Goal: Information Seeking & Learning: Find contact information

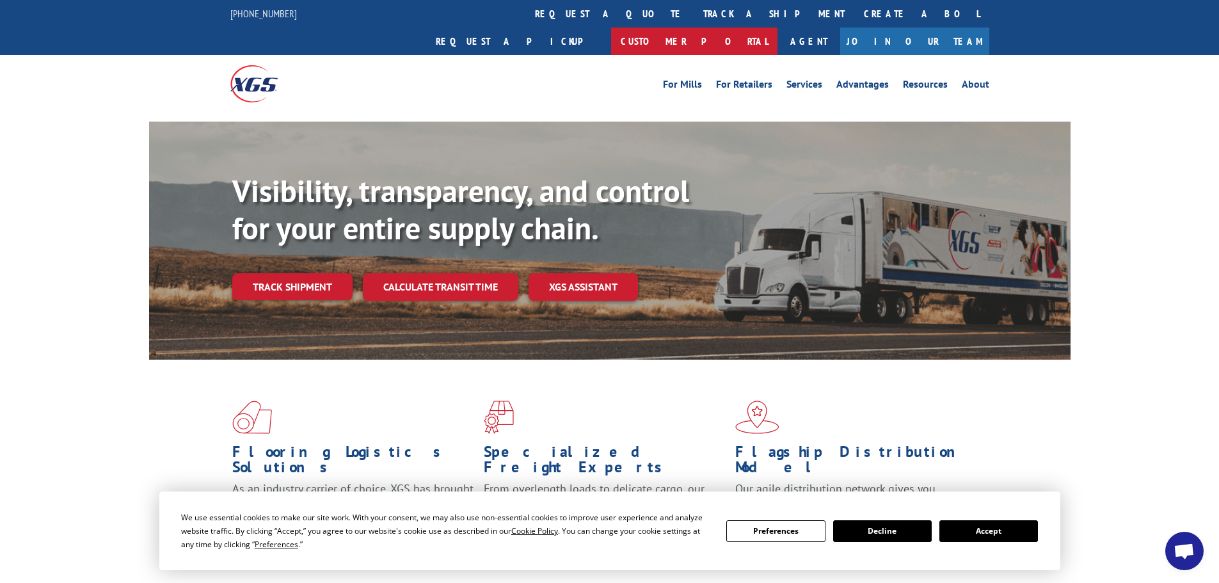
click at [777, 28] on link "Customer Portal" at bounding box center [694, 42] width 166 height 28
click at [932, 79] on link "Resources" at bounding box center [925, 86] width 45 height 14
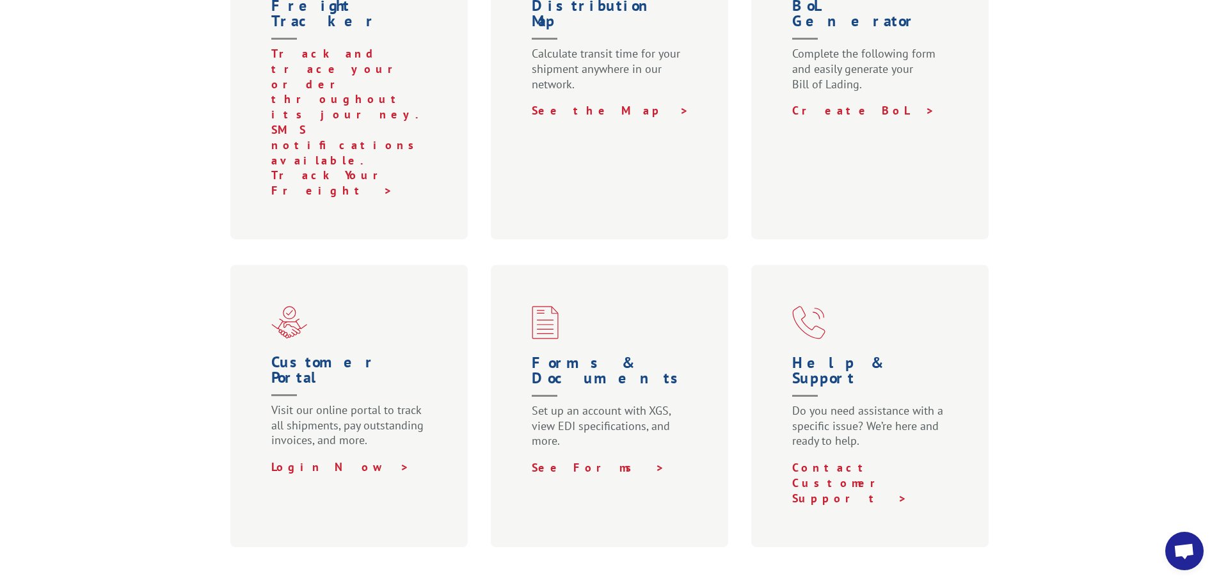
scroll to position [320, 0]
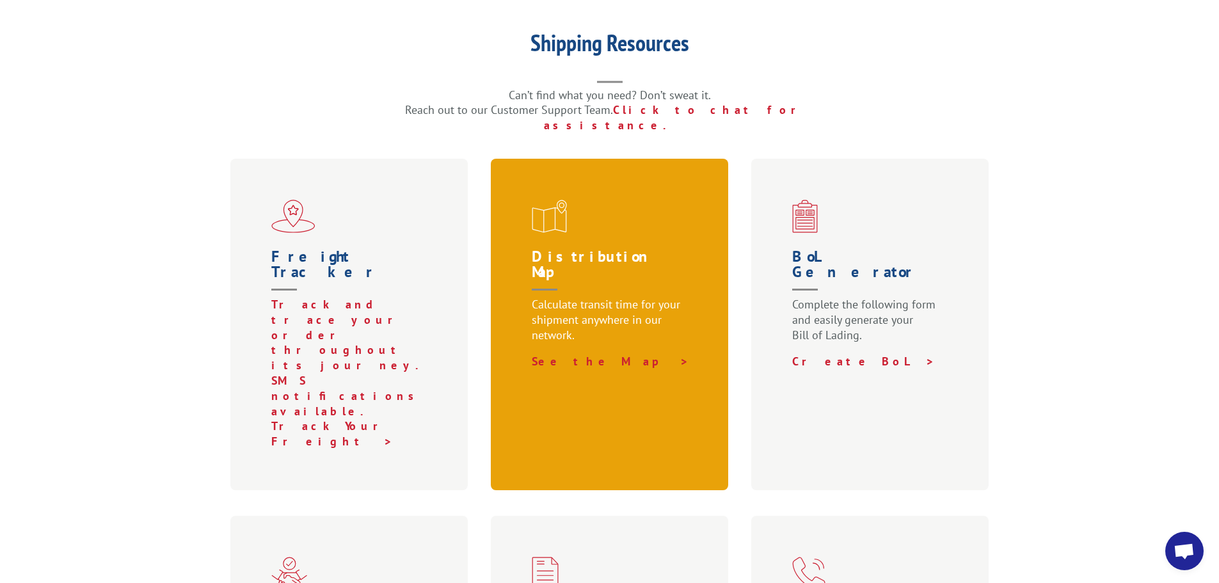
click at [553, 249] on h1 "Distribution Map" at bounding box center [612, 273] width 161 height 48
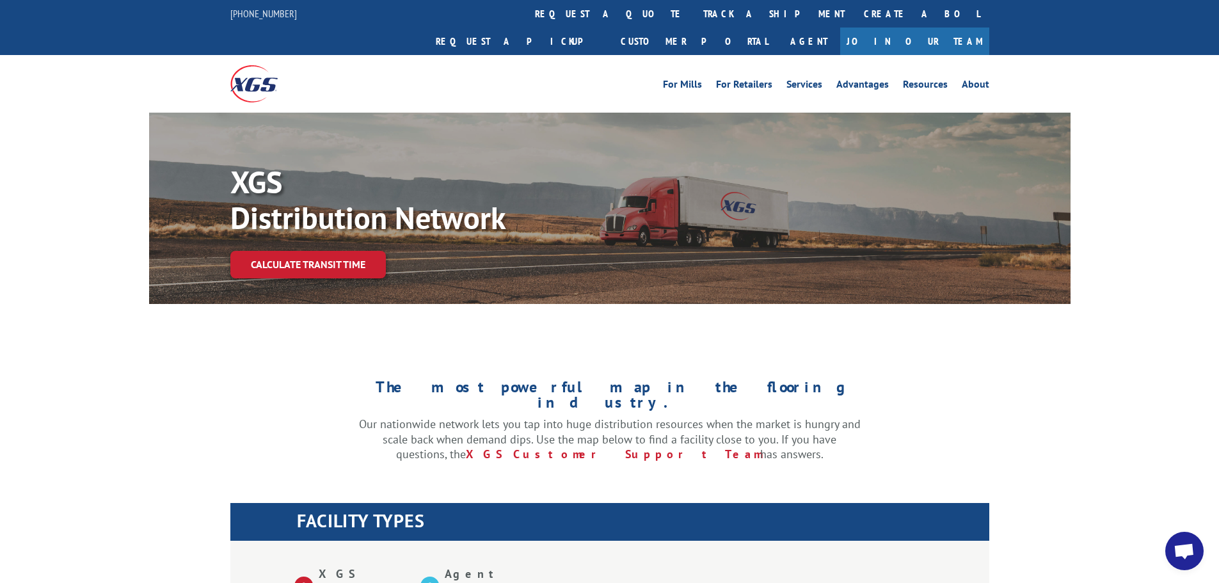
scroll to position [384, 0]
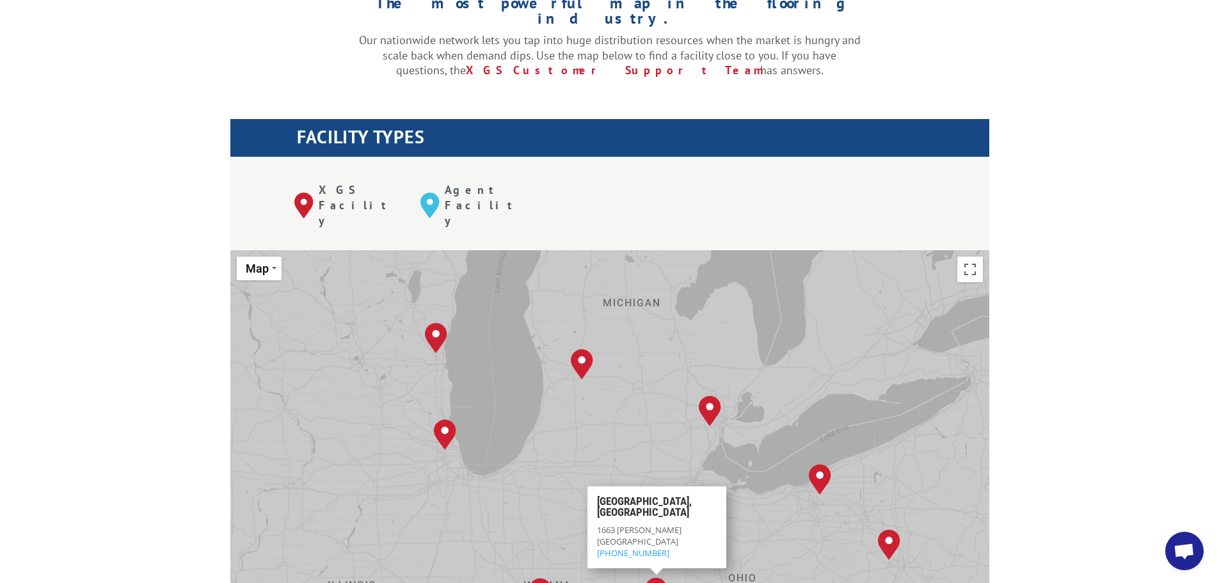
drag, startPoint x: 829, startPoint y: 369, endPoint x: 698, endPoint y: 613, distance: 276.5
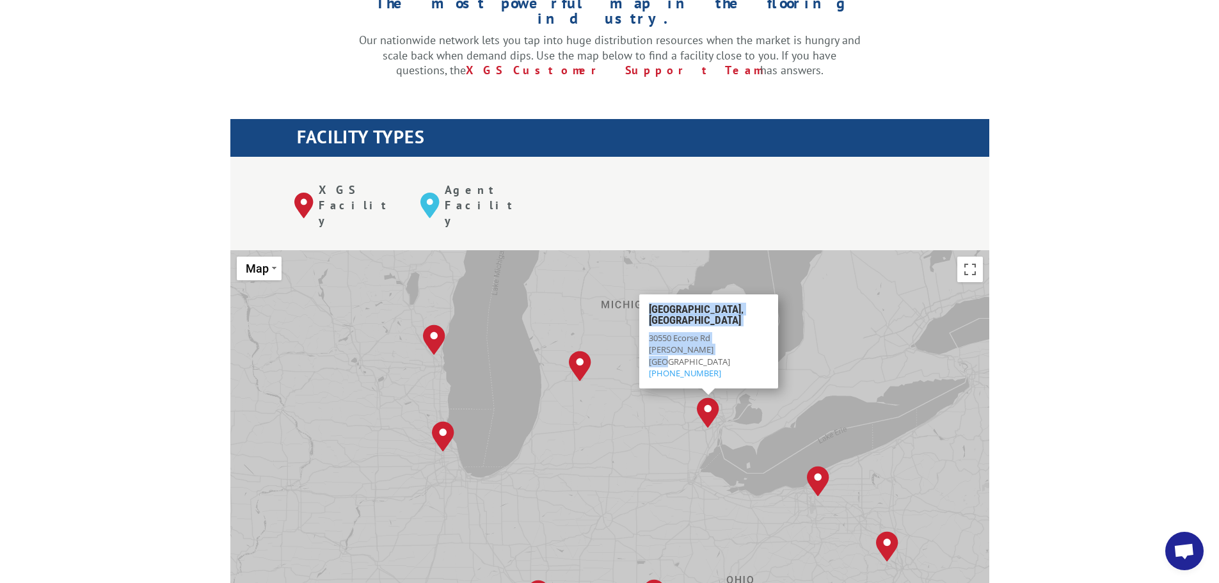
drag, startPoint x: 692, startPoint y: 289, endPoint x: 639, endPoint y: 274, distance: 55.3
click at [639, 294] on div "[GEOGRAPHIC_DATA][STREET_ADDRESS] [PHONE_NUMBER]" at bounding box center [708, 341] width 139 height 94
copy div "[GEOGRAPHIC_DATA][STREET_ADDRESS]"
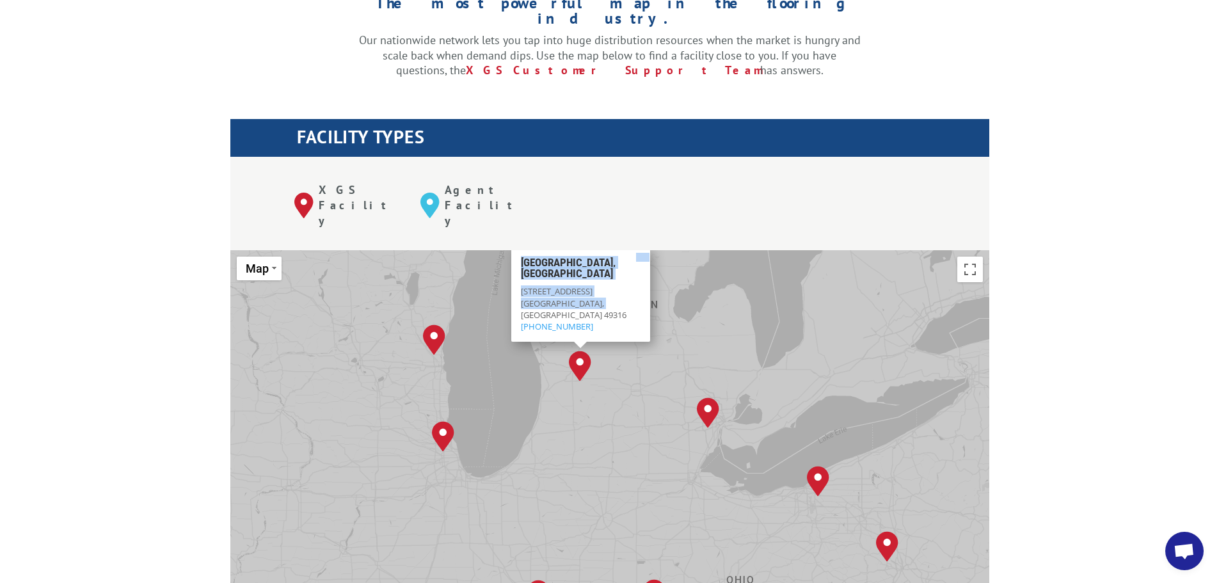
drag, startPoint x: 603, startPoint y: 253, endPoint x: 503, endPoint y: 230, distance: 102.4
click at [503, 250] on div "[GEOGRAPHIC_DATA], [GEOGRAPHIC_DATA] [GEOGRAPHIC_DATA], [GEOGRAPHIC_DATA] [GEOG…" at bounding box center [609, 460] width 759 height 421
copy div "[GEOGRAPHIC_DATA], [GEOGRAPHIC_DATA] [GEOGRAPHIC_DATA], [GEOGRAPHIC_DATA] [GEOG…"
